Goal: Information Seeking & Learning: Compare options

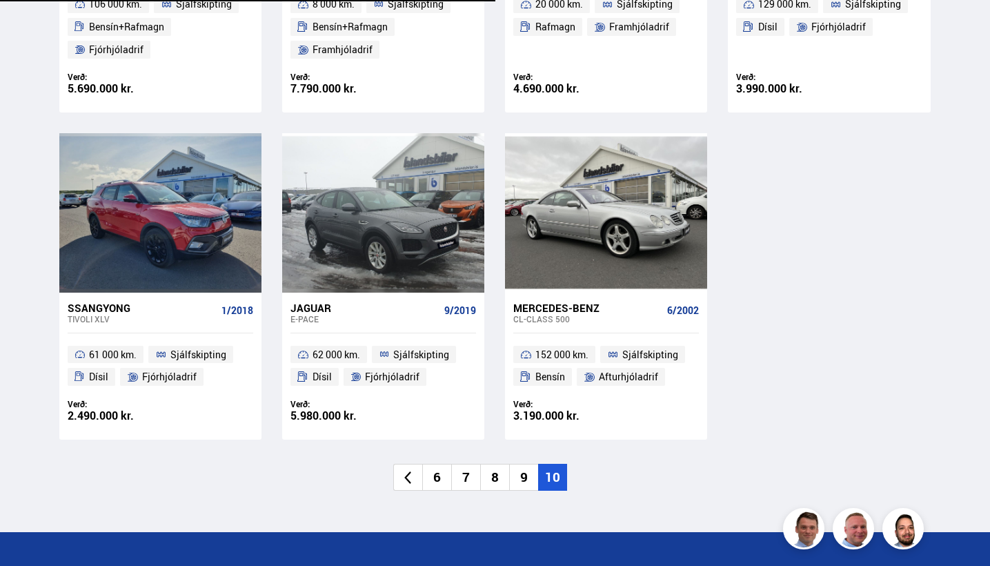
scroll to position [1593, 0]
click at [437, 466] on li "6" at bounding box center [436, 477] width 29 height 27
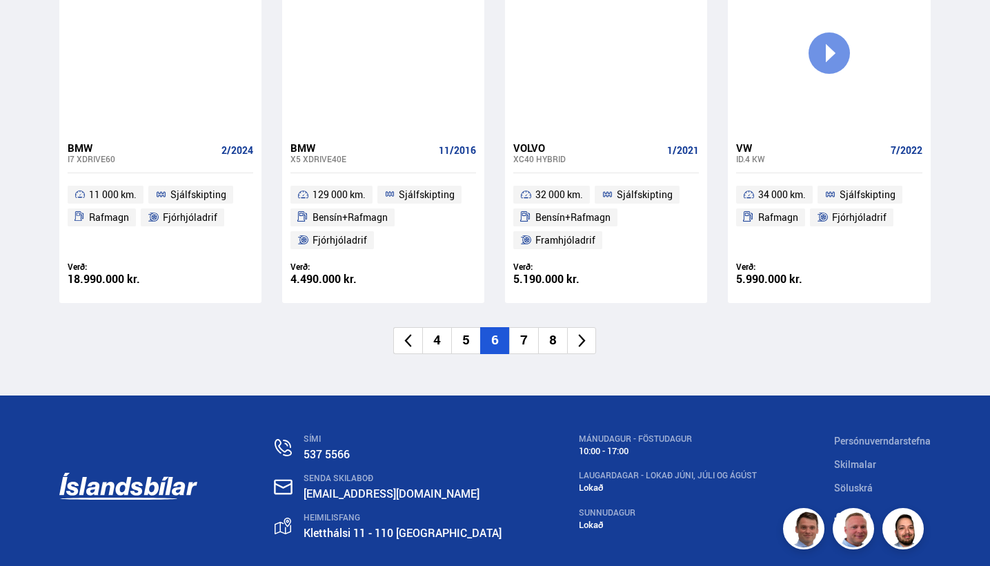
scroll to position [2060, 0]
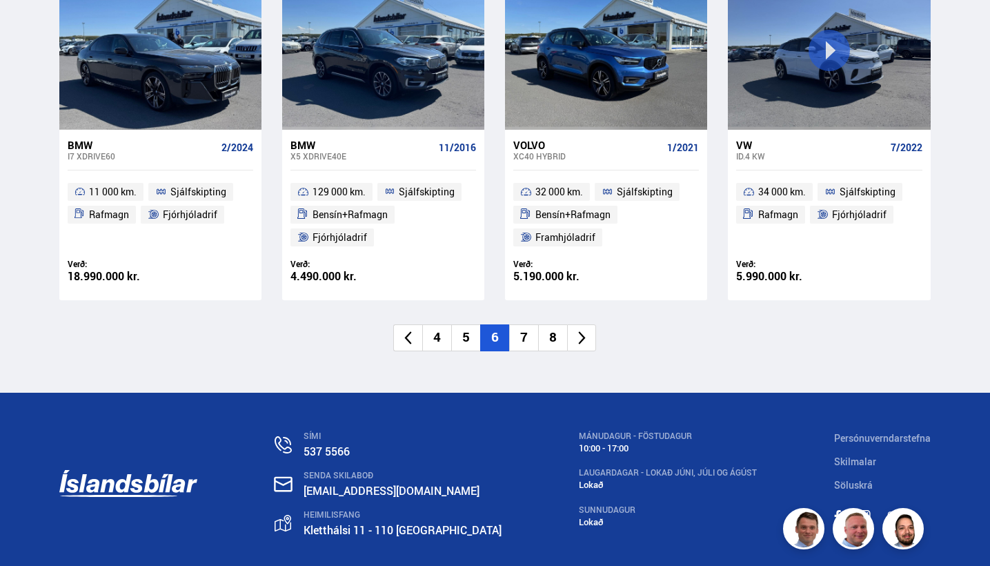
click at [431, 327] on li "4" at bounding box center [436, 337] width 29 height 27
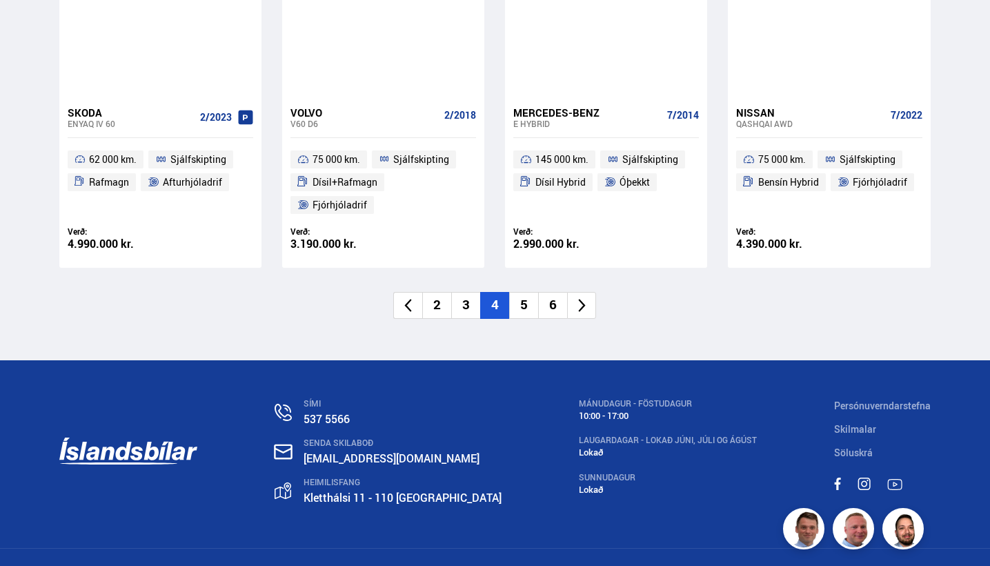
scroll to position [2091, 0]
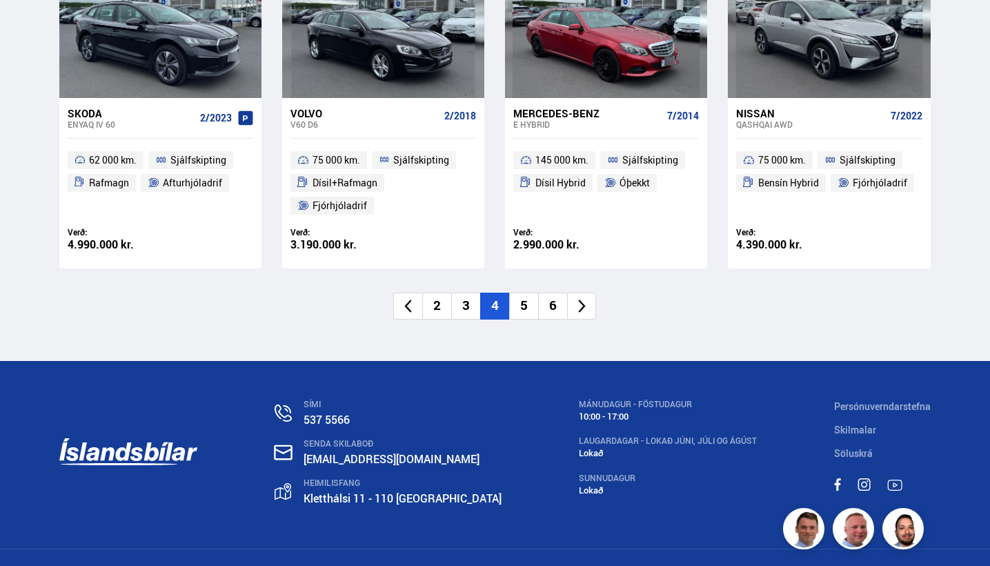
click at [443, 293] on li "2" at bounding box center [436, 306] width 29 height 27
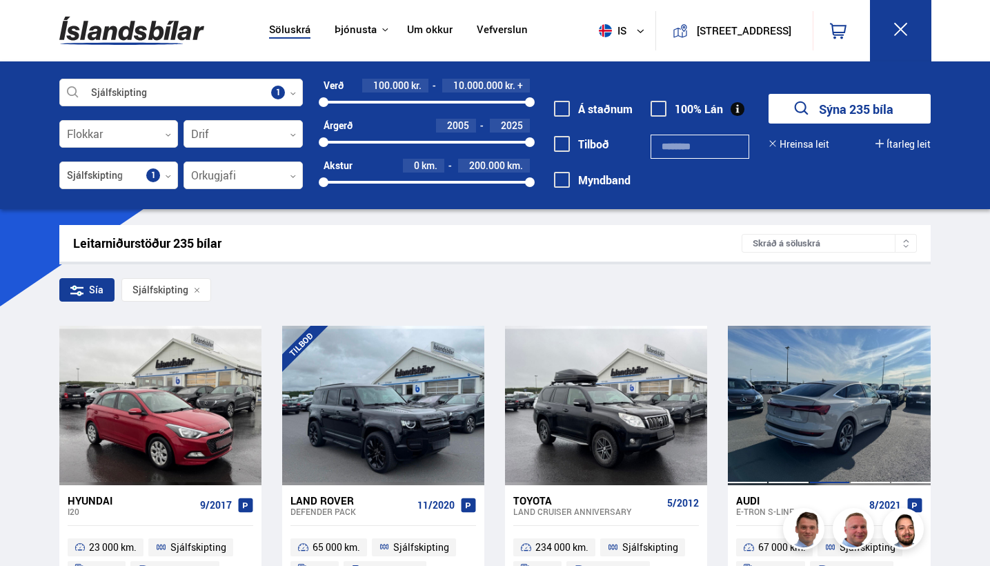
click at [828, 404] on div at bounding box center [829, 405] width 41 height 159
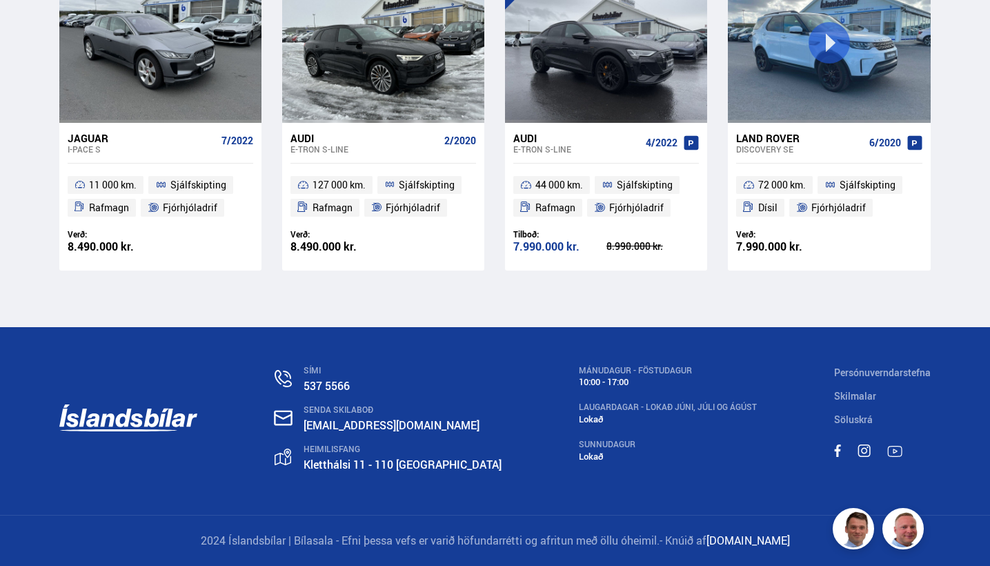
scroll to position [7937, 0]
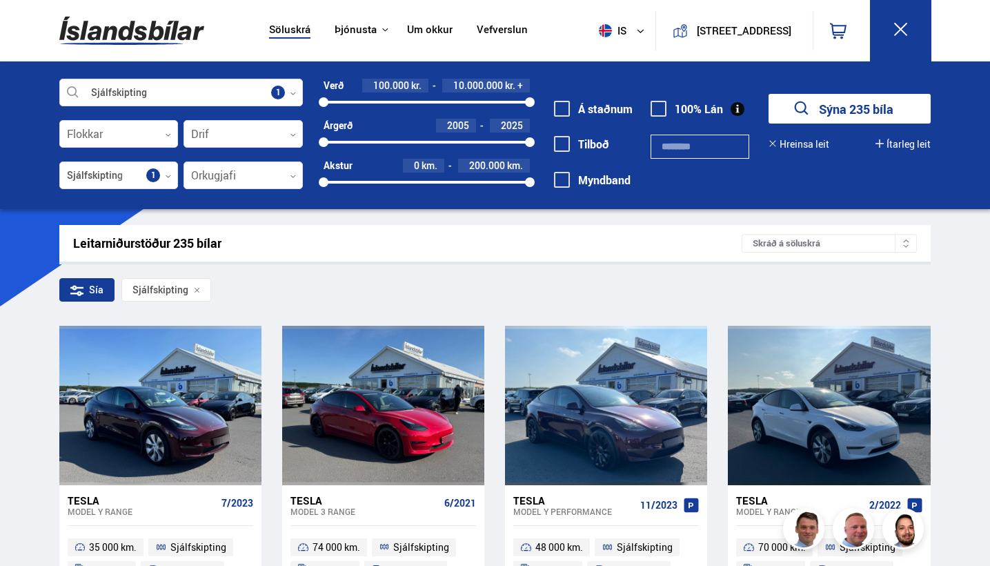
click at [110, 22] on img at bounding box center [131, 30] width 145 height 45
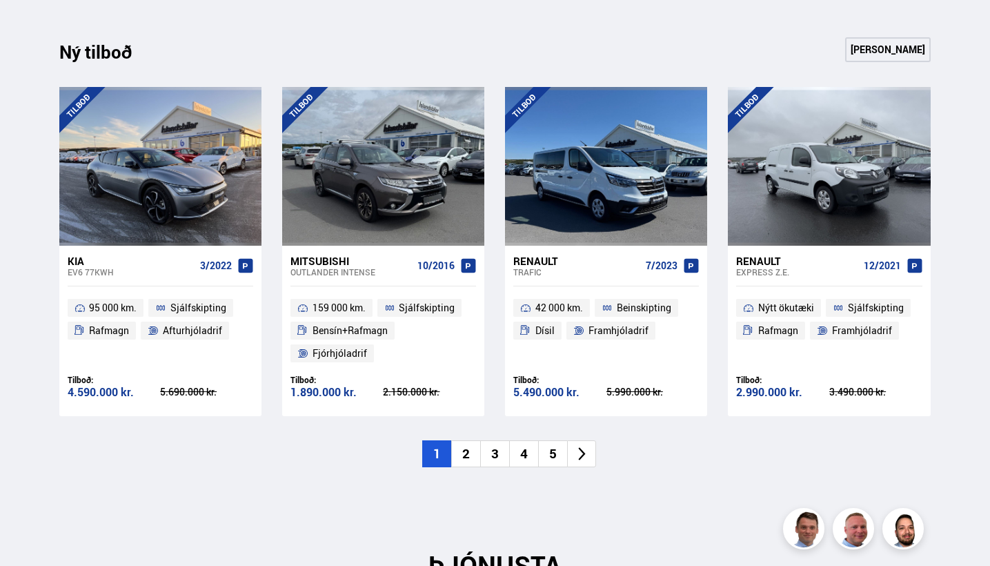
scroll to position [1368, 0]
click at [464, 447] on li "2" at bounding box center [465, 453] width 29 height 27
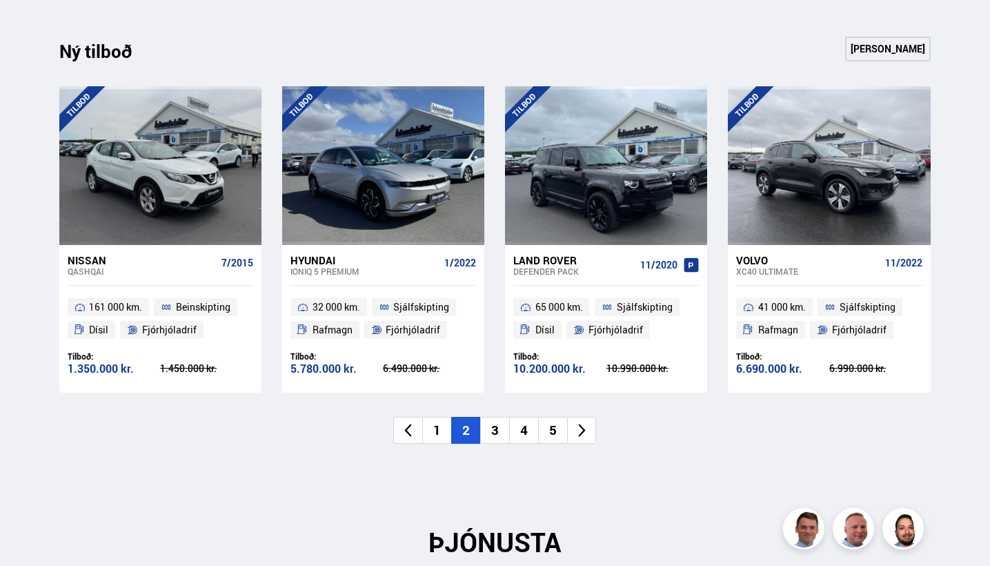
click at [500, 424] on li "3" at bounding box center [494, 430] width 29 height 27
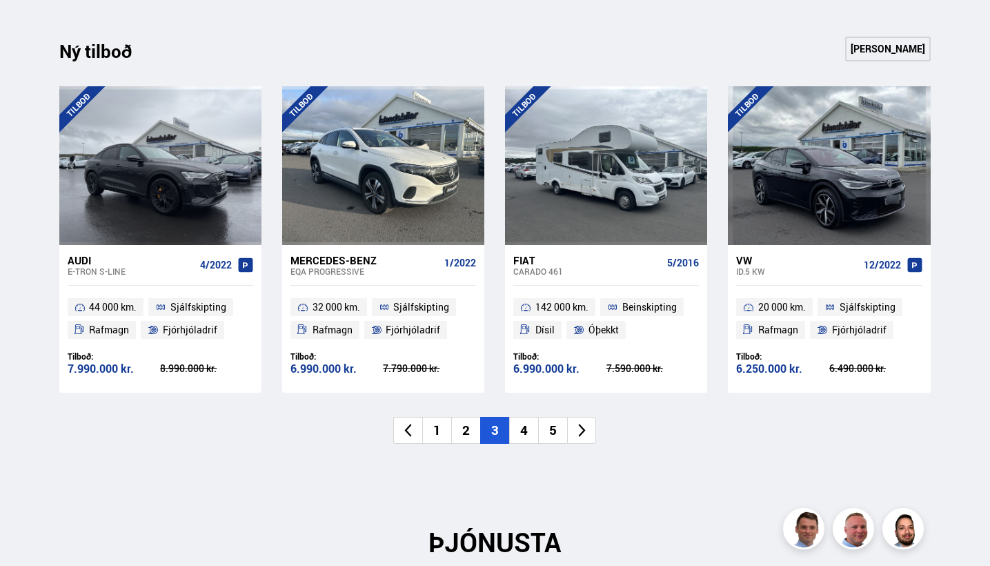
click at [526, 426] on li "4" at bounding box center [523, 430] width 29 height 27
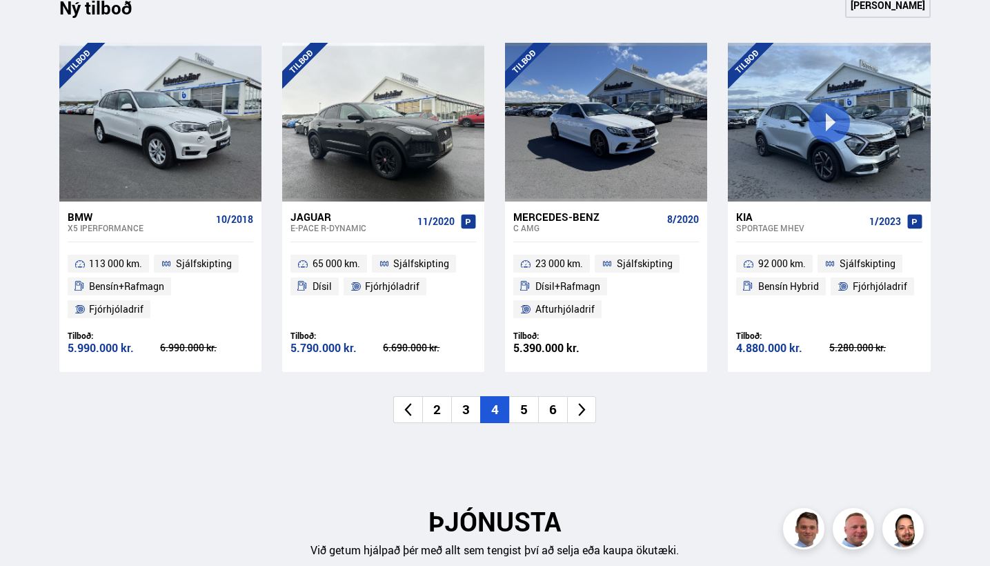
scroll to position [1413, 0]
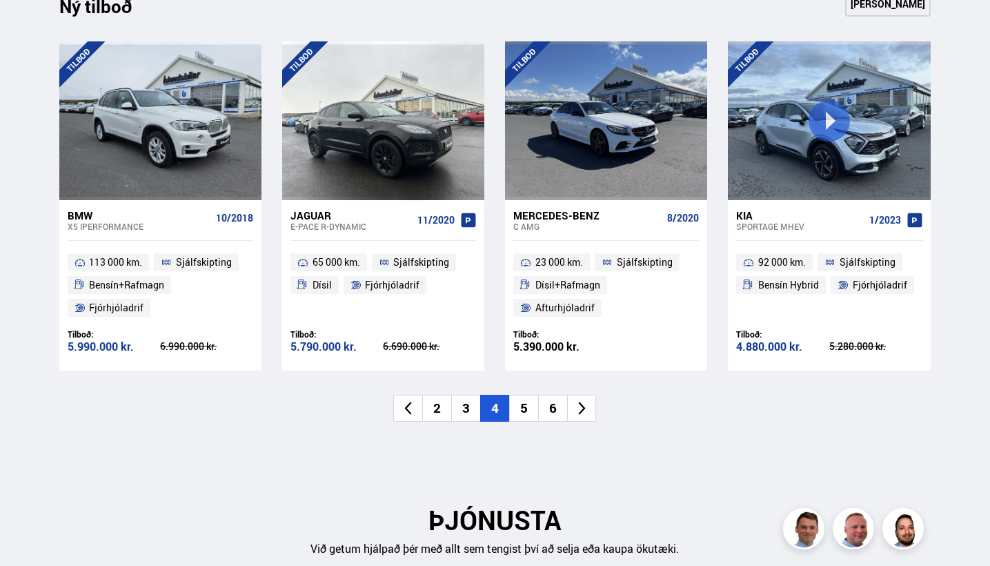
click at [527, 397] on li "5" at bounding box center [523, 408] width 29 height 27
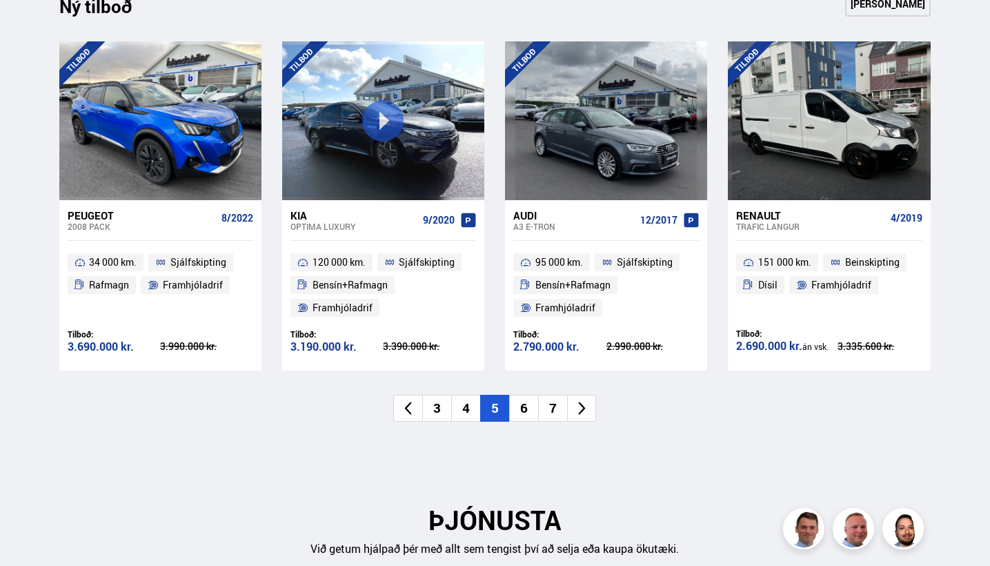
click at [527, 400] on li "6" at bounding box center [523, 408] width 29 height 27
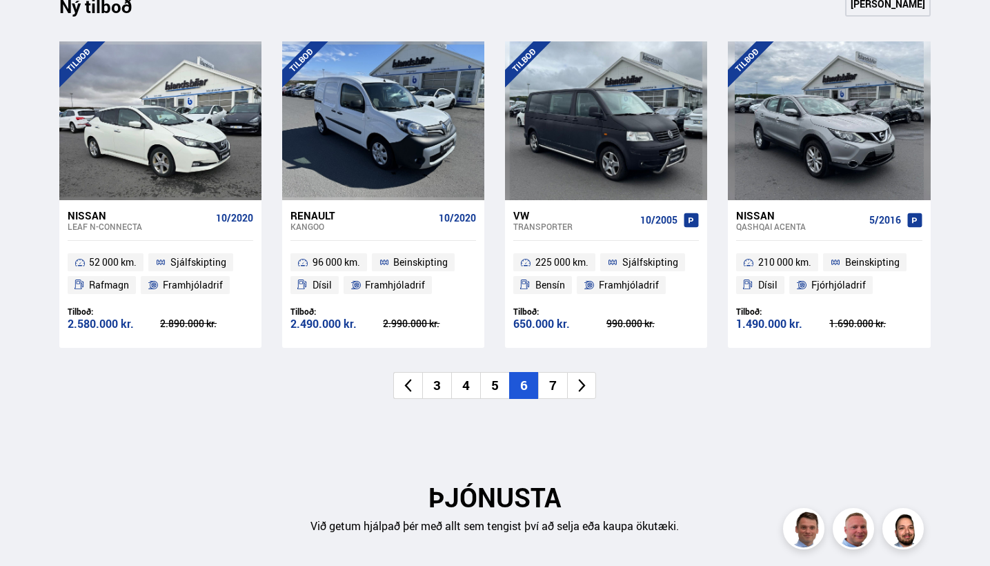
click at [558, 380] on li "7" at bounding box center [552, 385] width 29 height 27
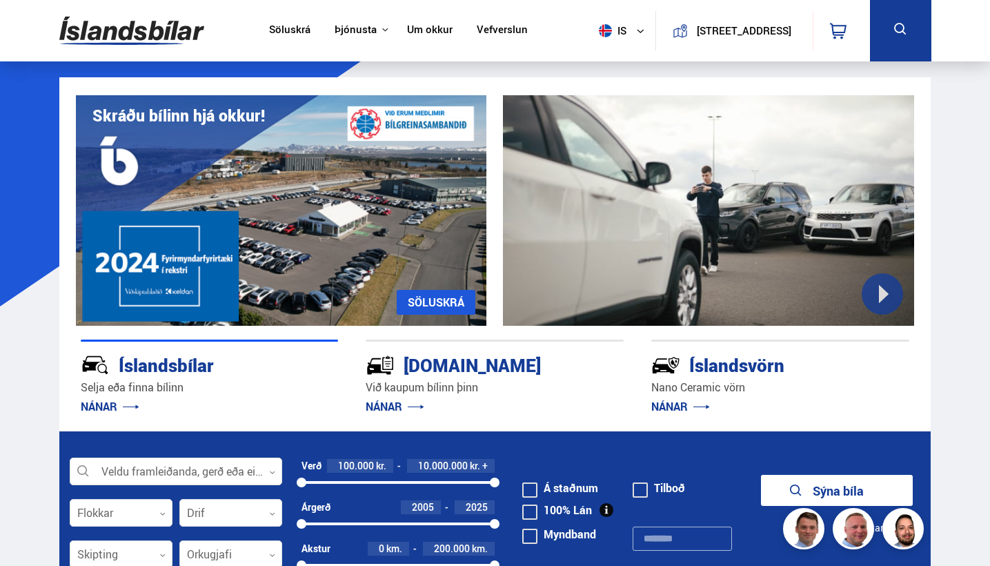
scroll to position [0, 0]
